Goal: Task Accomplishment & Management: Manage account settings

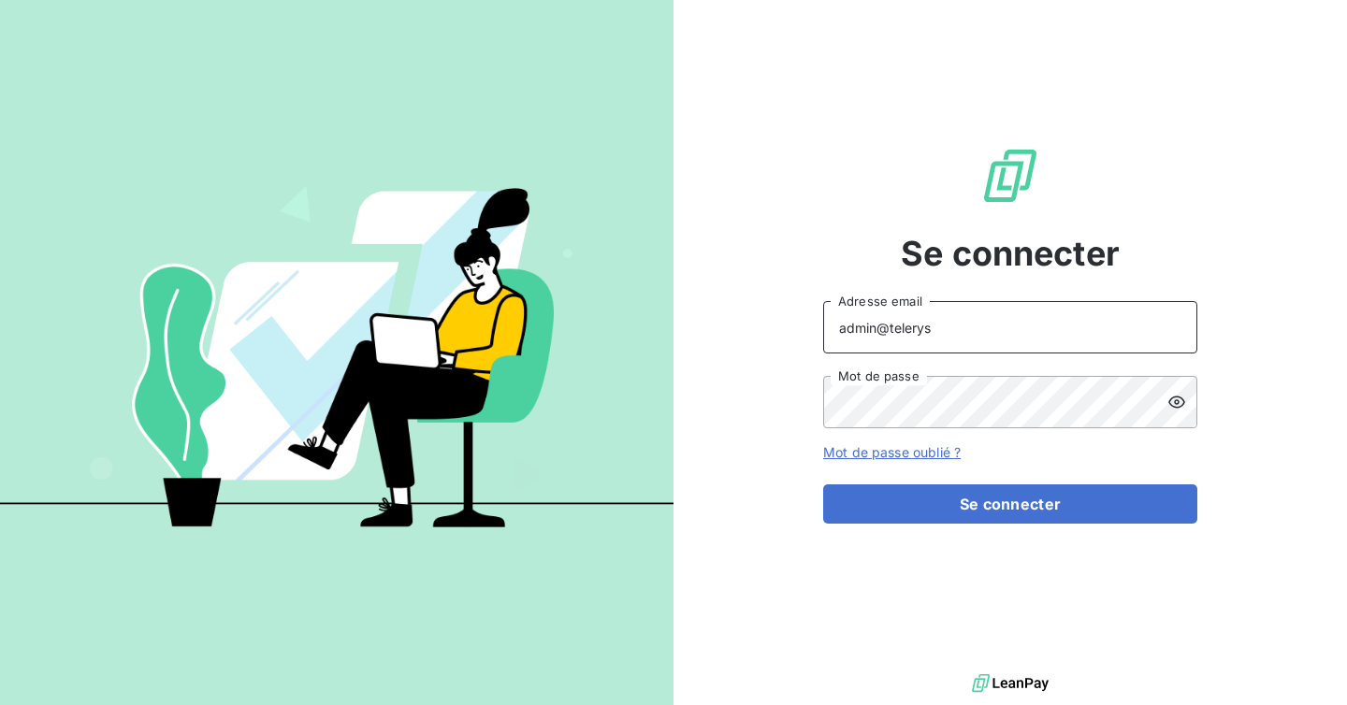
click at [960, 327] on input "admin@telerys" at bounding box center [1010, 327] width 374 height 52
click at [823, 484] on button "Se connecter" at bounding box center [1010, 503] width 374 height 39
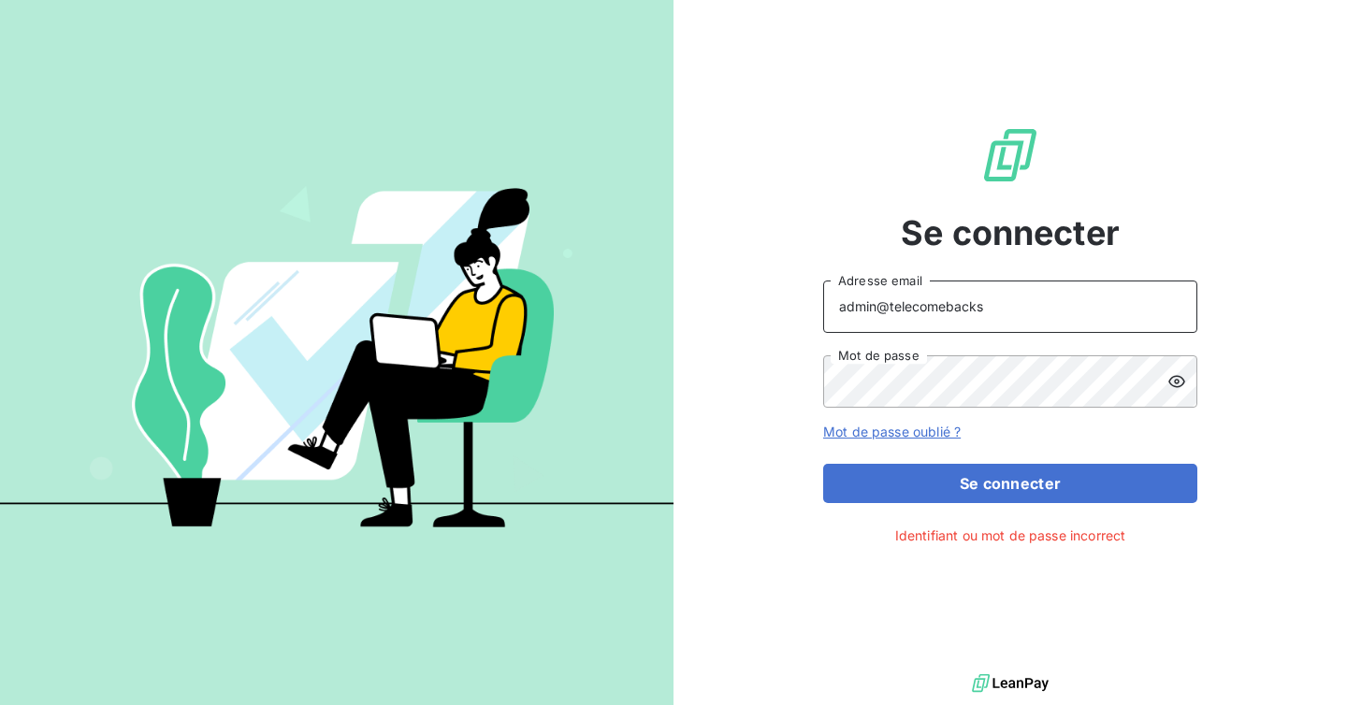
click at [823, 464] on button "Se connecter" at bounding box center [1010, 483] width 374 height 39
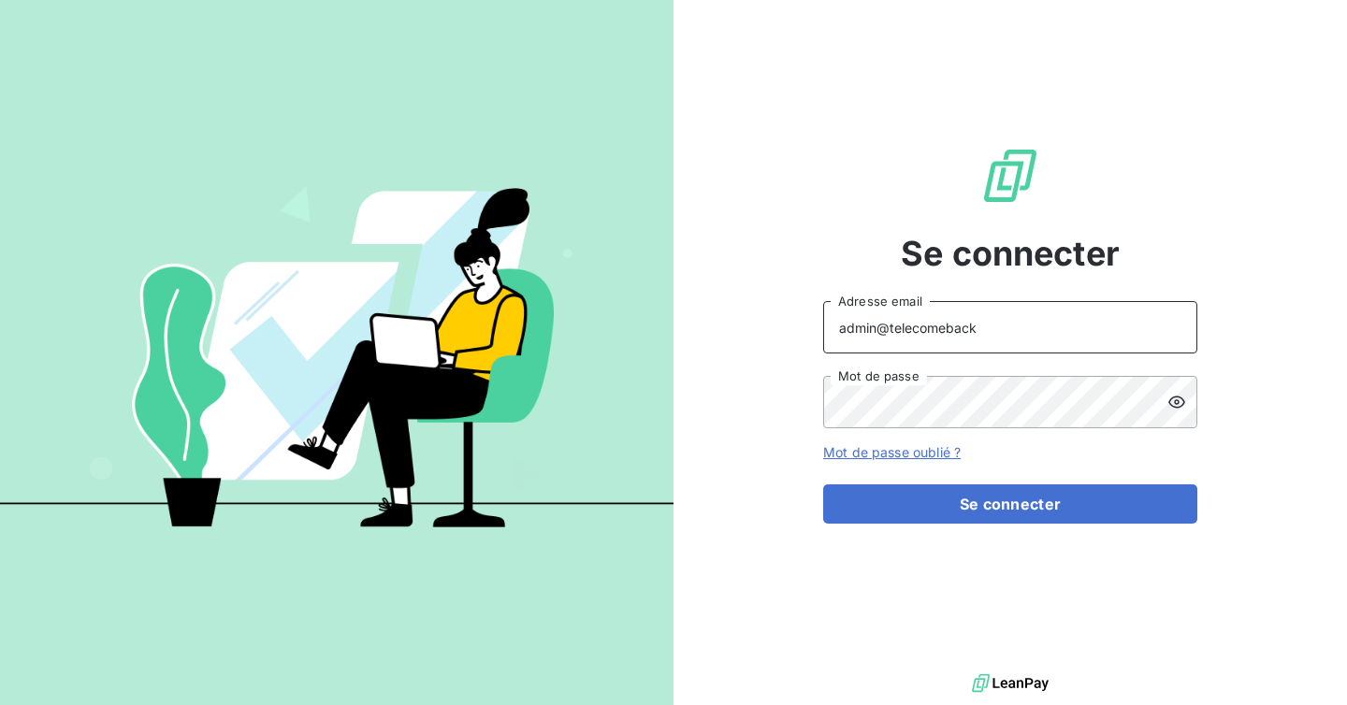
click at [947, 333] on input "admin@telecomeback" at bounding box center [1010, 327] width 374 height 52
type input "admin@telecomback"
click at [823, 484] on button "Se connecter" at bounding box center [1010, 503] width 374 height 39
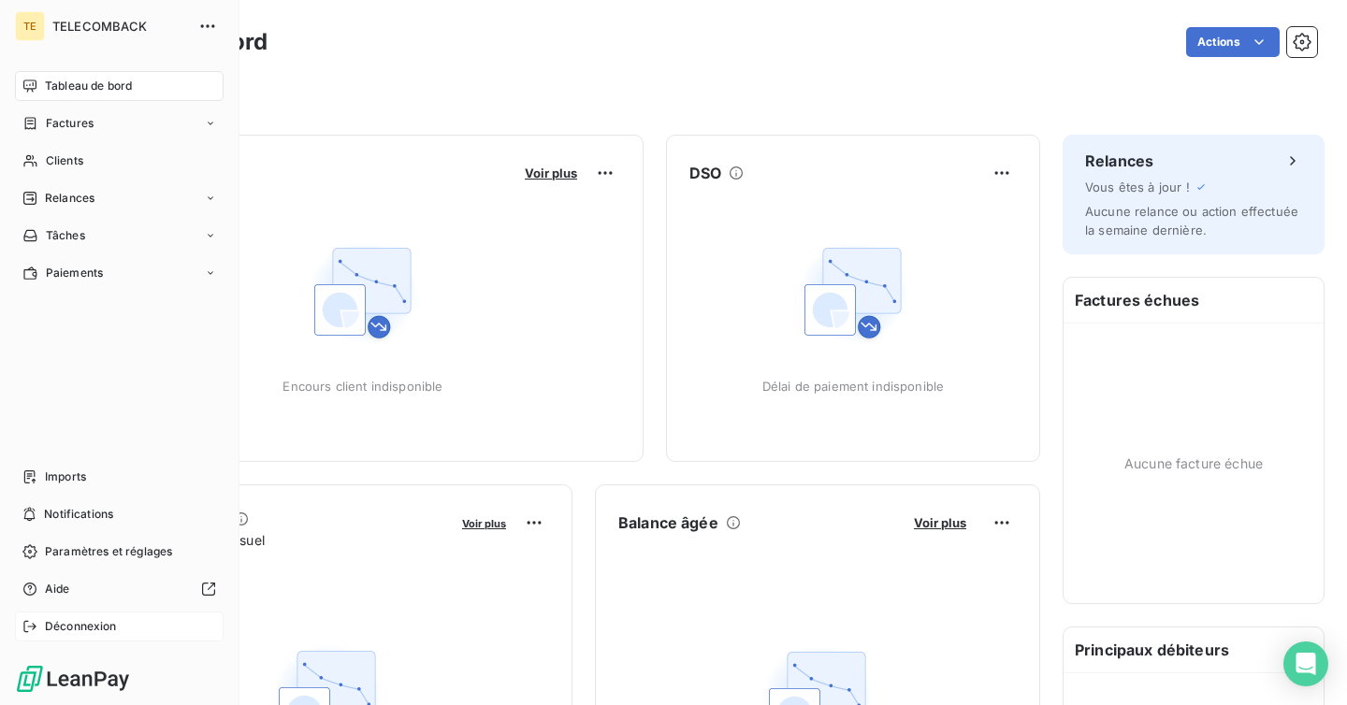
click at [67, 628] on span "Déconnexion" at bounding box center [81, 626] width 72 height 17
